Goal: Task Accomplishment & Management: Use online tool/utility

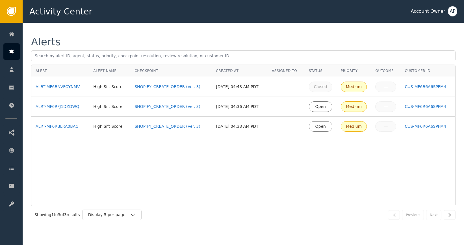
drag, startPoint x: 317, startPoint y: 75, endPoint x: 318, endPoint y: 71, distance: 4.1
click at [317, 74] on th "Status" at bounding box center [321, 71] width 32 height 12
click at [318, 71] on div "Status" at bounding box center [320, 70] width 23 height 5
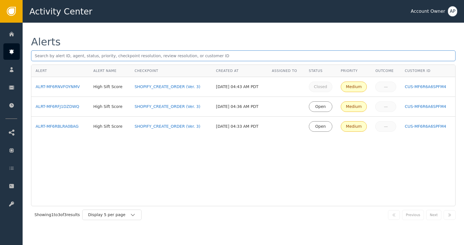
click at [214, 58] on input "text" at bounding box center [243, 55] width 425 height 11
type input "open"
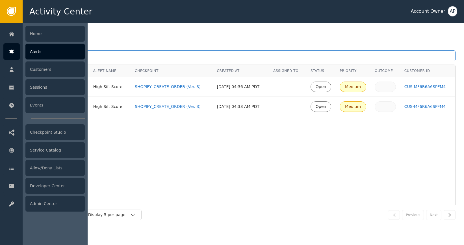
drag, startPoint x: 91, startPoint y: 57, endPoint x: 10, endPoint y: 51, distance: 81.1
click at [11, 23] on div "Activity Center Account Owner AP Home Alerts Customers Sessions Events Checkpoi…" at bounding box center [232, 11] width 464 height 23
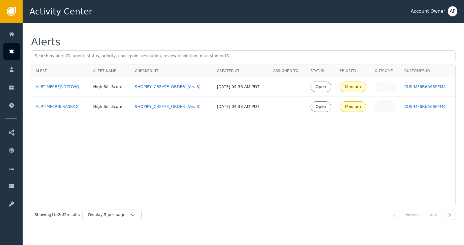
drag, startPoint x: 254, startPoint y: 198, endPoint x: 243, endPoint y: 188, distance: 14.6
click at [253, 197] on div "Alert Alert Name Checkpoint Created At Assigned To Status Priority Outcome Cust…" at bounding box center [243, 134] width 425 height 141
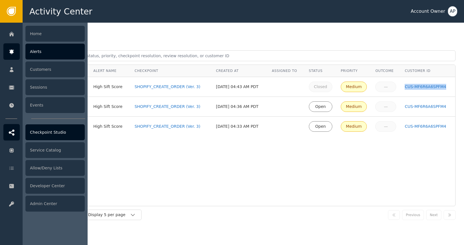
click at [44, 132] on div "Checkpoint Studio" at bounding box center [54, 132] width 59 height 16
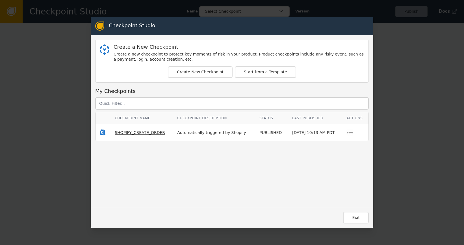
click at [125, 130] on span "SHOPIFY_CREATE_ORDER" at bounding box center [140, 132] width 50 height 5
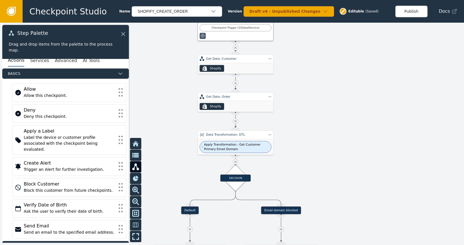
drag, startPoint x: 317, startPoint y: 156, endPoint x: 356, endPoint y: 107, distance: 62.8
click at [356, 105] on div at bounding box center [232, 134] width 464 height 222
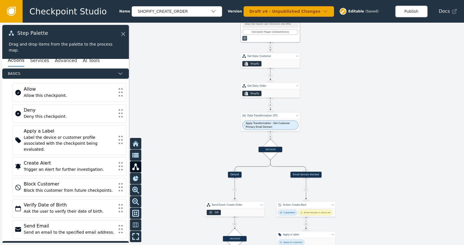
drag, startPoint x: 366, startPoint y: 165, endPoint x: 375, endPoint y: 130, distance: 36.8
click at [377, 129] on div at bounding box center [232, 134] width 464 height 222
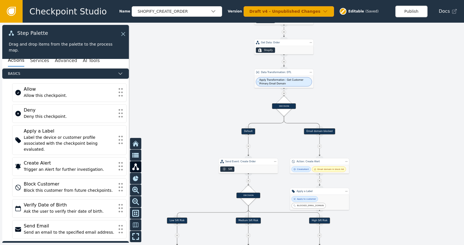
drag, startPoint x: 381, startPoint y: 155, endPoint x: 386, endPoint y: 126, distance: 29.3
click at [386, 118] on div at bounding box center [232, 134] width 464 height 222
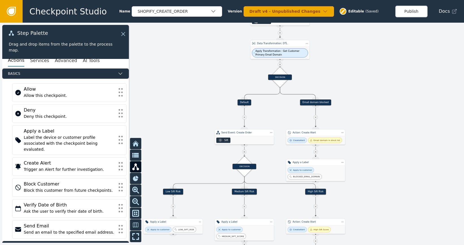
drag, startPoint x: 389, startPoint y: 141, endPoint x: 382, endPoint y: 108, distance: 33.0
click at [385, 119] on div at bounding box center [232, 134] width 464 height 222
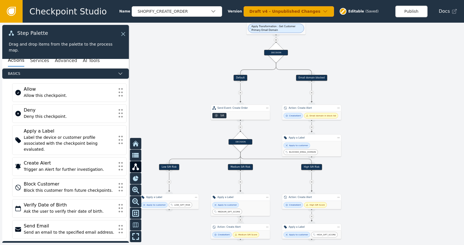
drag, startPoint x: 382, startPoint y: 164, endPoint x: 390, endPoint y: 125, distance: 39.9
click at [390, 126] on div at bounding box center [232, 134] width 464 height 222
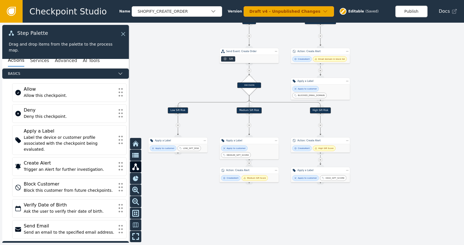
drag, startPoint x: 387, startPoint y: 153, endPoint x: 388, endPoint y: 134, distance: 19.0
click at [388, 134] on div at bounding box center [232, 134] width 464 height 222
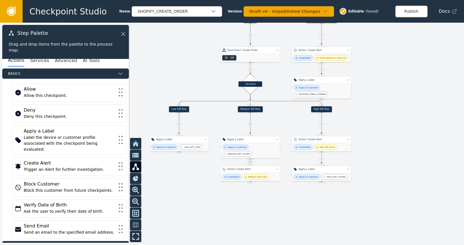
drag, startPoint x: 180, startPoint y: 187, endPoint x: 186, endPoint y: 171, distance: 17.2
click at [187, 172] on div at bounding box center [232, 134] width 464 height 222
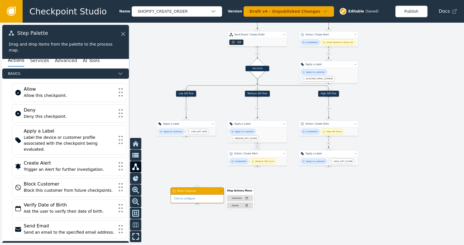
click at [220, 192] on div "Step Actions Menu Duplicate Delete" at bounding box center [237, 199] width 36 height 21
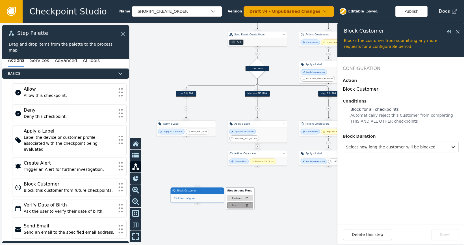
click at [239, 204] on div "Delete" at bounding box center [240, 205] width 16 height 3
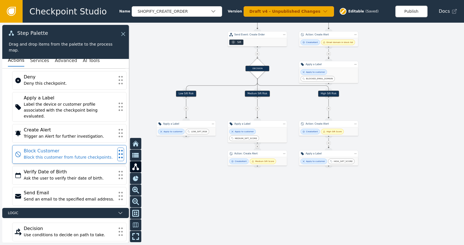
scroll to position [34, 0]
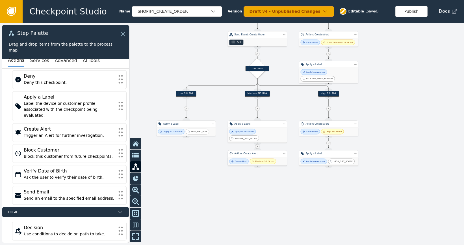
click at [267, 156] on div "Action: Create Alert" at bounding box center [257, 153] width 59 height 7
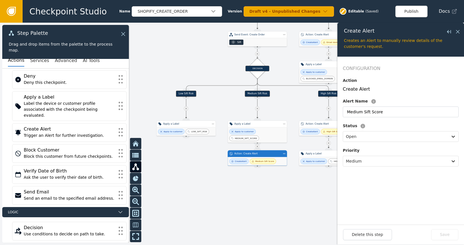
click at [210, 161] on div at bounding box center [232, 134] width 464 height 222
